Goal: Task Accomplishment & Management: Manage account settings

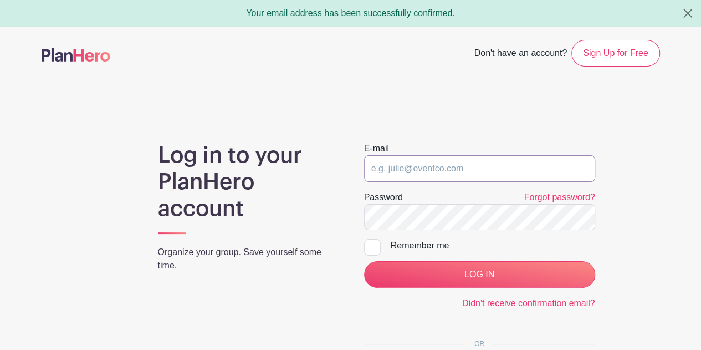
click at [422, 175] on input "email" at bounding box center [479, 168] width 231 height 27
type input "[EMAIL_ADDRESS][DOMAIN_NAME]"
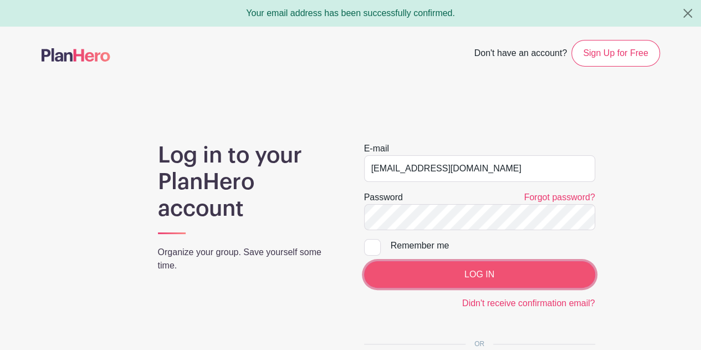
click at [416, 264] on input "LOG IN" at bounding box center [479, 274] width 231 height 27
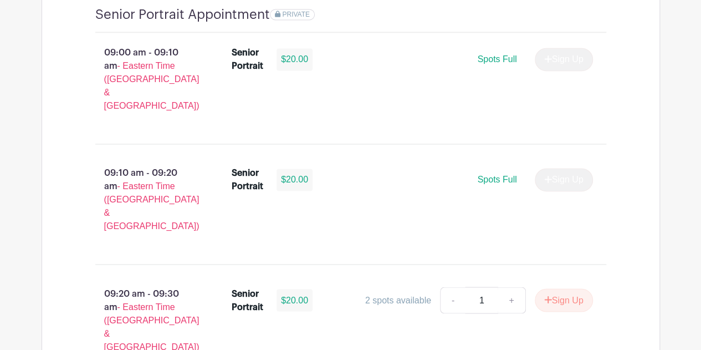
scroll to position [785, 0]
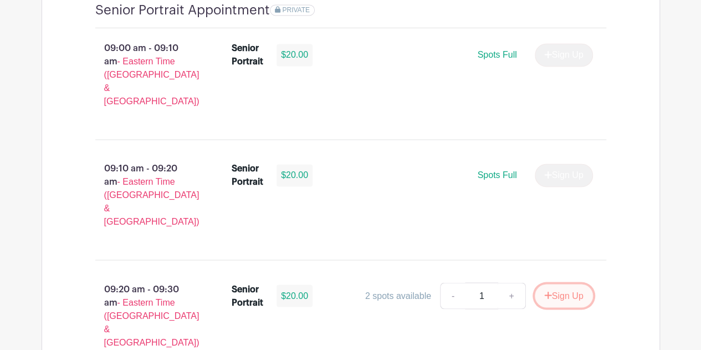
click at [544, 290] on icon "submit" at bounding box center [548, 294] width 8 height 9
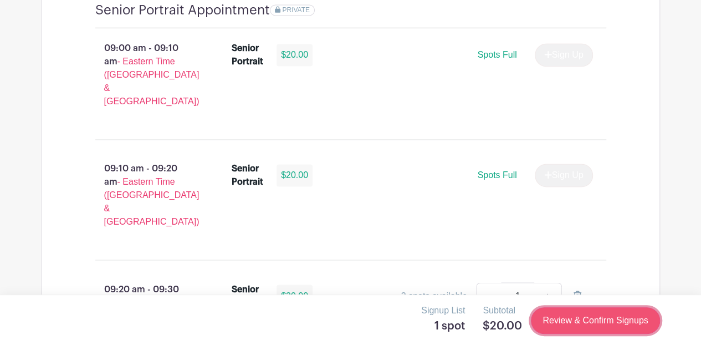
click at [622, 319] on link "Review & Confirm Signups" at bounding box center [595, 320] width 129 height 27
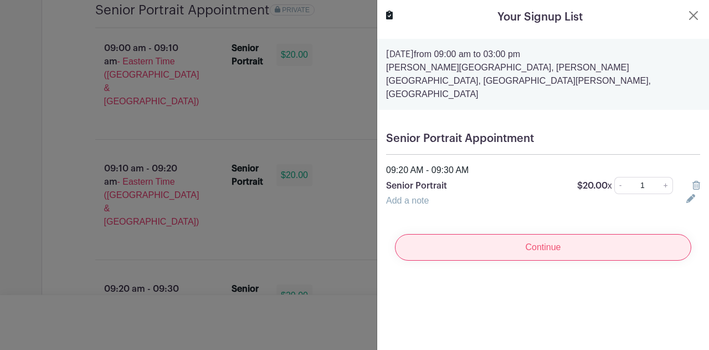
click at [587, 240] on input "Continue" at bounding box center [543, 247] width 297 height 27
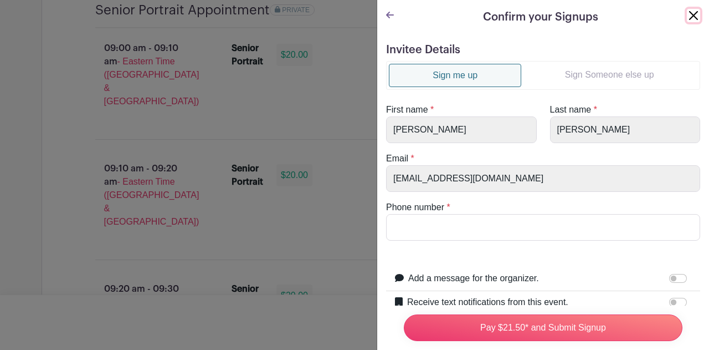
click at [687, 22] on button "Close" at bounding box center [693, 15] width 13 height 13
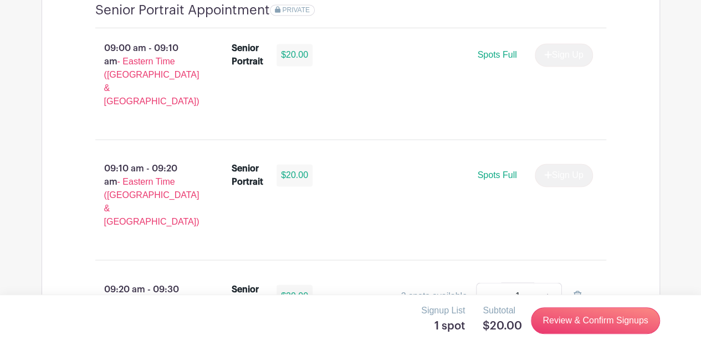
scroll to position [0, 0]
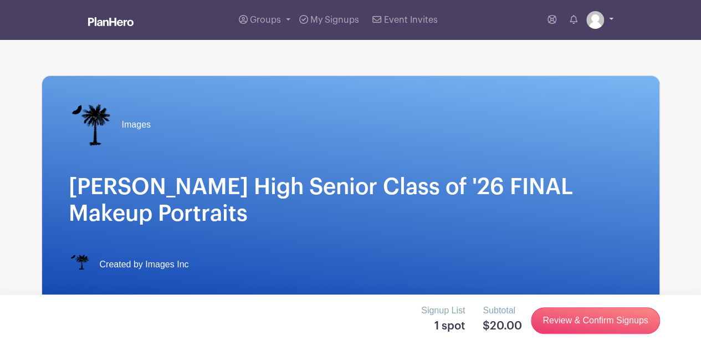
click at [602, 24] on img at bounding box center [595, 20] width 18 height 18
click at [570, 43] on link "My account" at bounding box center [569, 46] width 88 height 18
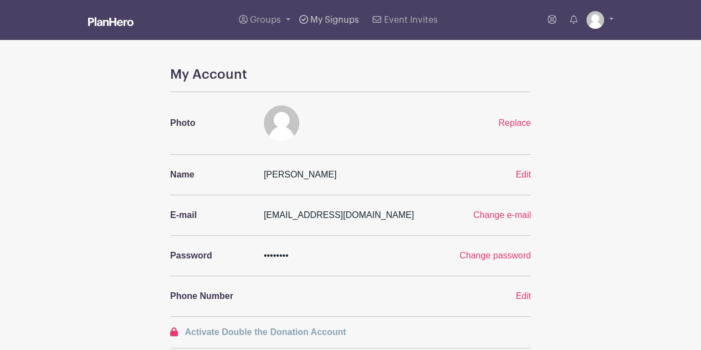
click at [321, 21] on span "My Signups" at bounding box center [334, 20] width 49 height 9
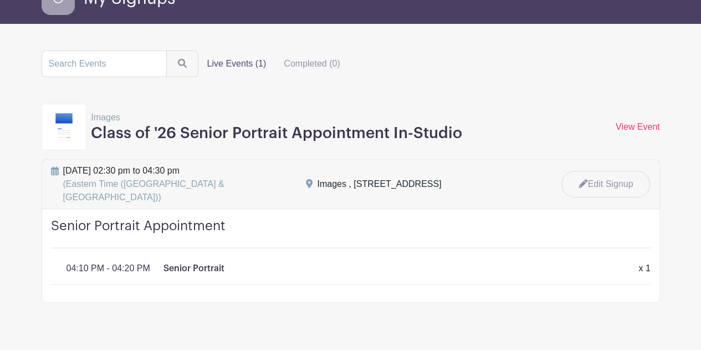
scroll to position [74, 0]
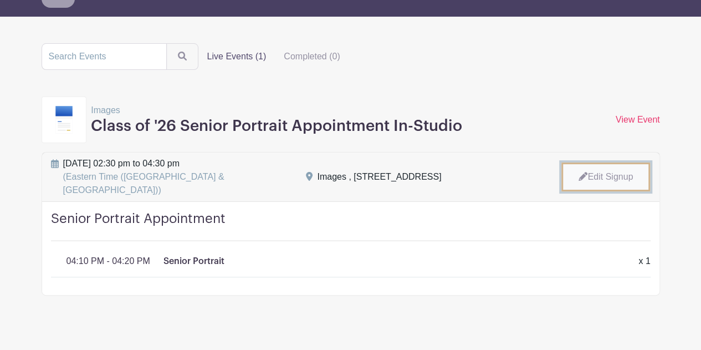
click at [612, 172] on link "Edit Signup" at bounding box center [605, 176] width 89 height 29
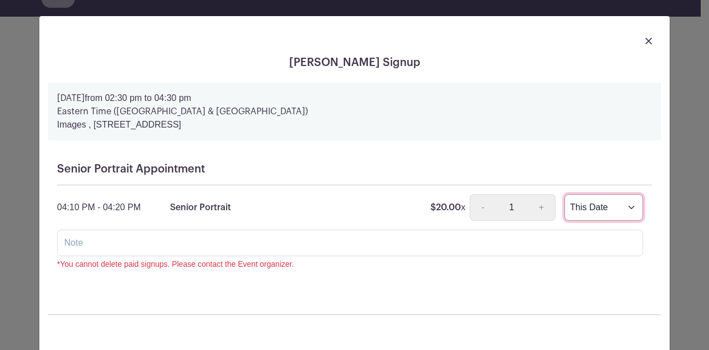
click at [625, 208] on select "This Date Select Dates" at bounding box center [604, 207] width 79 height 27
select select "select_dates"
click at [565, 194] on select "This Date Select Dates" at bounding box center [604, 207] width 79 height 27
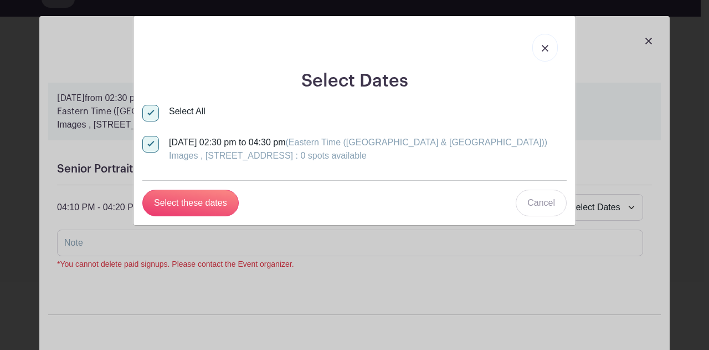
click at [147, 142] on input "Tuesday, October 21, 2025 at 02:30 pm to 04:30 pm (Eastern Time (US & Canada)) …" at bounding box center [145, 139] width 7 height 7
checkbox input "false"
click at [152, 142] on div at bounding box center [150, 144] width 17 height 17
click at [150, 142] on input "Tuesday, October 21, 2025 at 02:30 pm to 04:30 pm (Eastern Time (US & Canada)) …" at bounding box center [145, 139] width 7 height 7
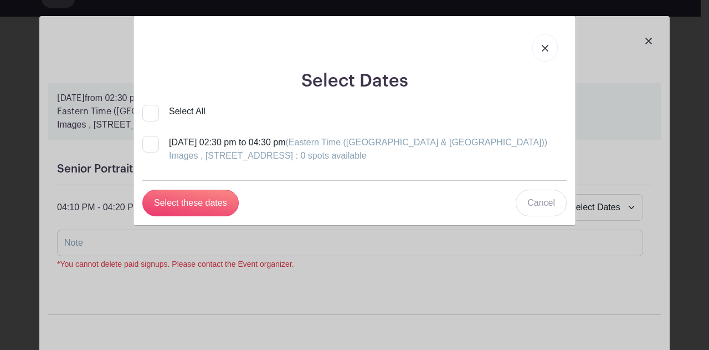
checkbox input "true"
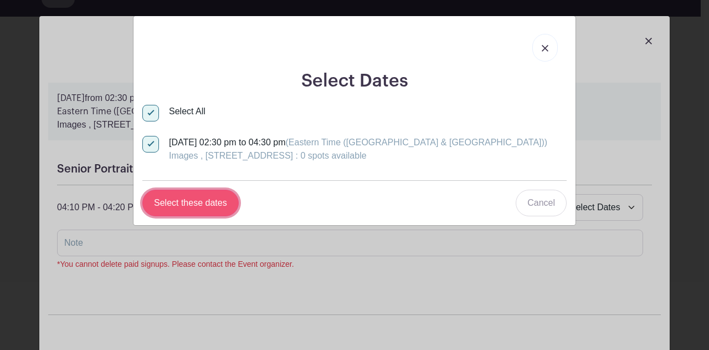
click at [180, 192] on button "Select these dates" at bounding box center [190, 203] width 96 height 27
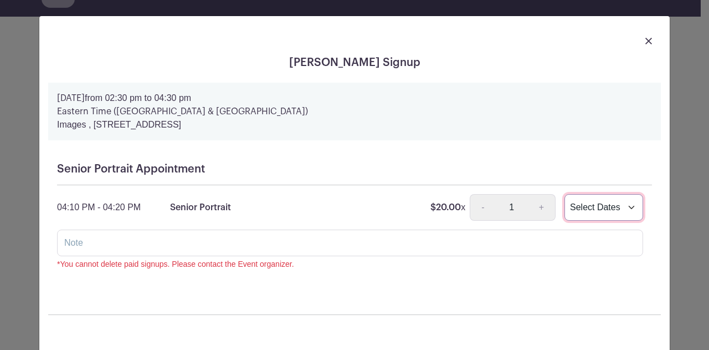
click at [607, 207] on select "This Date Select Dates" at bounding box center [604, 207] width 79 height 27
select select "this_date"
click at [565, 194] on select "This Date Select Dates" at bounding box center [604, 207] width 79 height 27
click at [646, 40] on img at bounding box center [649, 41] width 7 height 7
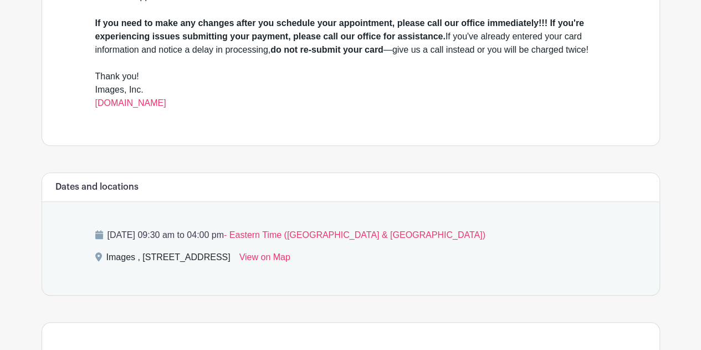
scroll to position [429, 0]
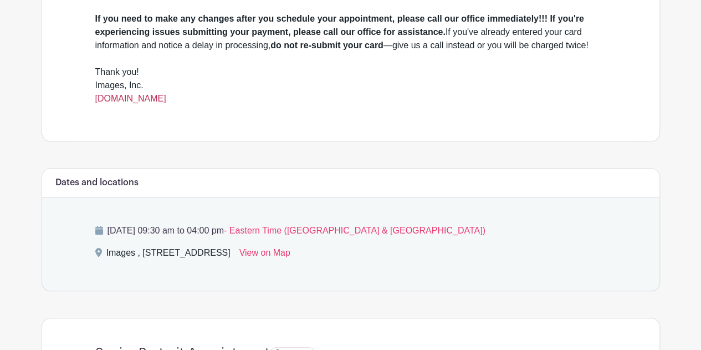
click at [121, 95] on link "[DOMAIN_NAME]" at bounding box center [130, 98] width 71 height 9
